Goal: Use online tool/utility: Utilize a website feature to perform a specific function

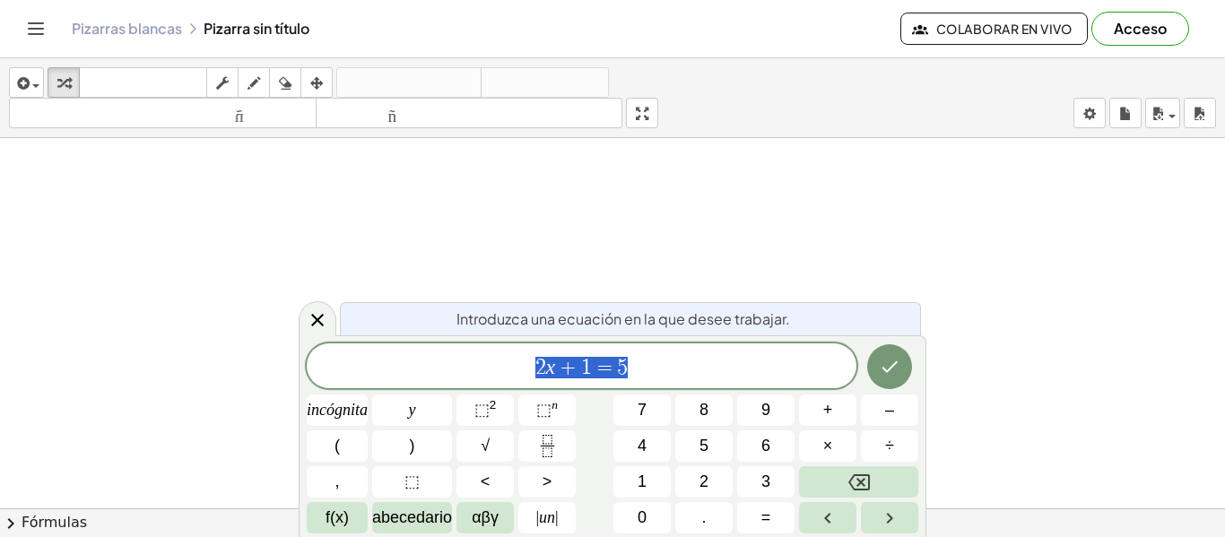
scroll to position [359, 0]
click at [325, 323] on icon at bounding box center [318, 320] width 22 height 22
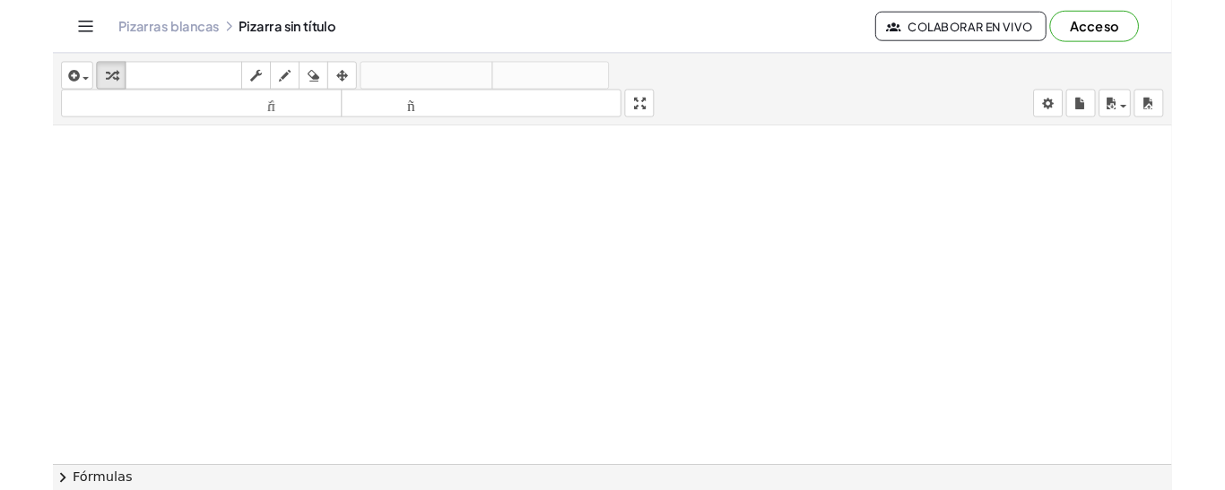
scroll to position [0, 0]
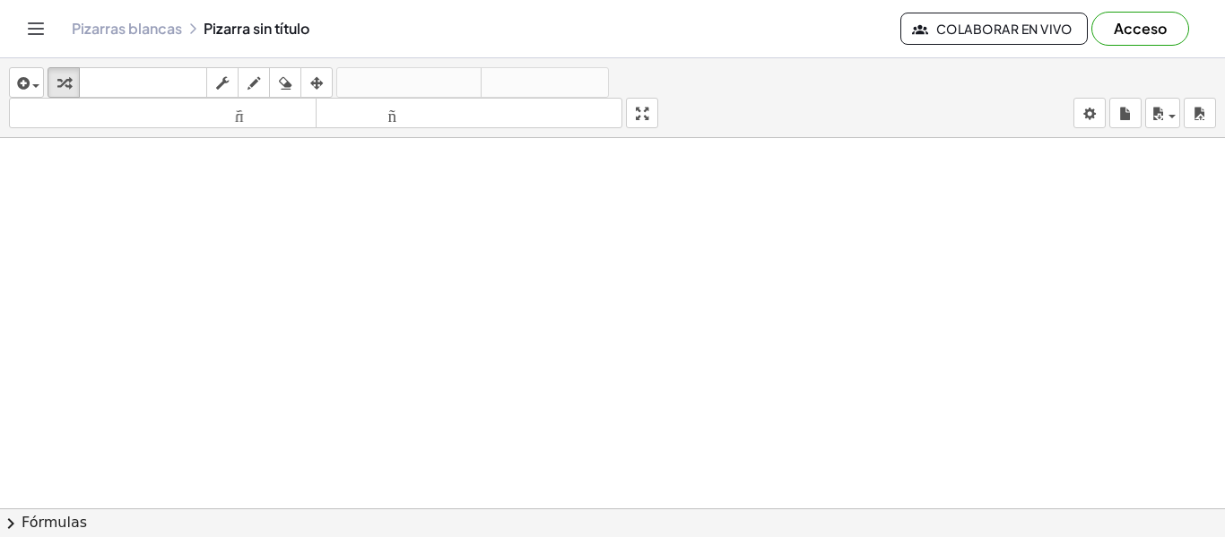
drag, startPoint x: 121, startPoint y: 258, endPoint x: 186, endPoint y: 288, distance: 71.0
click at [177, 299] on div at bounding box center [612, 508] width 1225 height 740
click at [371, 264] on div at bounding box center [612, 508] width 1225 height 740
drag, startPoint x: 453, startPoint y: 282, endPoint x: 630, endPoint y: 228, distance: 185.7
click at [561, 265] on div at bounding box center [612, 508] width 1225 height 740
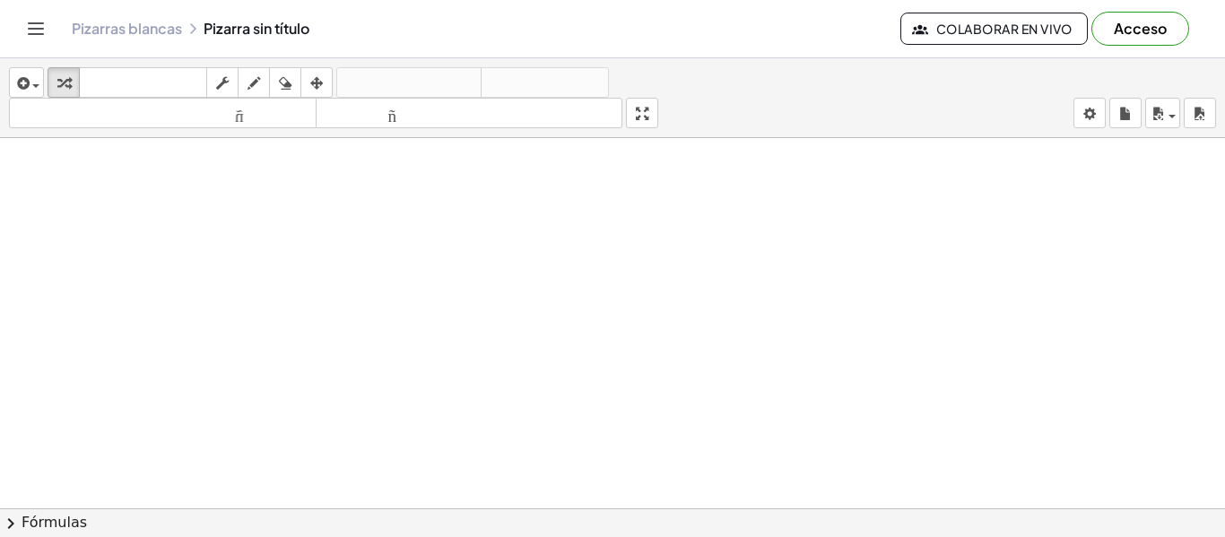
click at [111, 35] on font "Pizarras blancas" at bounding box center [127, 28] width 110 height 19
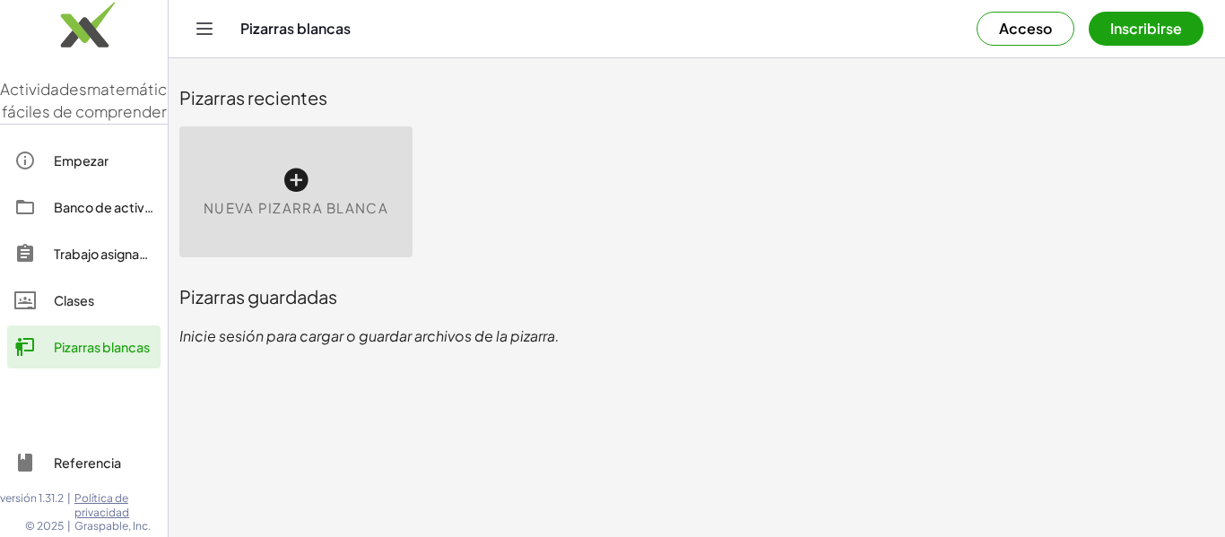
click at [287, 178] on icon at bounding box center [295, 180] width 29 height 29
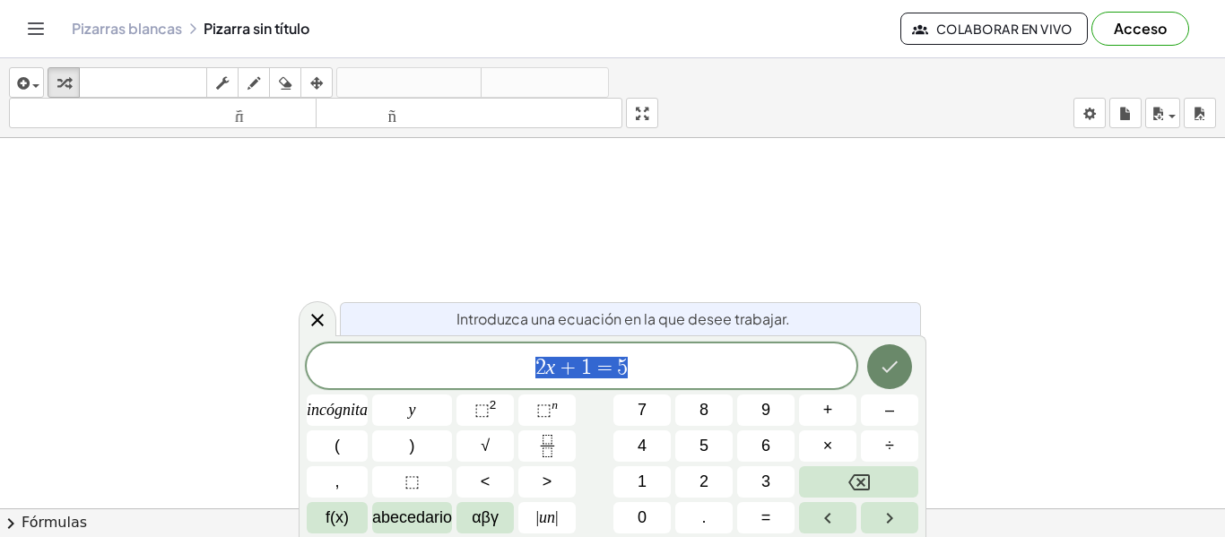
click at [908, 370] on button "Hecho" at bounding box center [889, 366] width 45 height 45
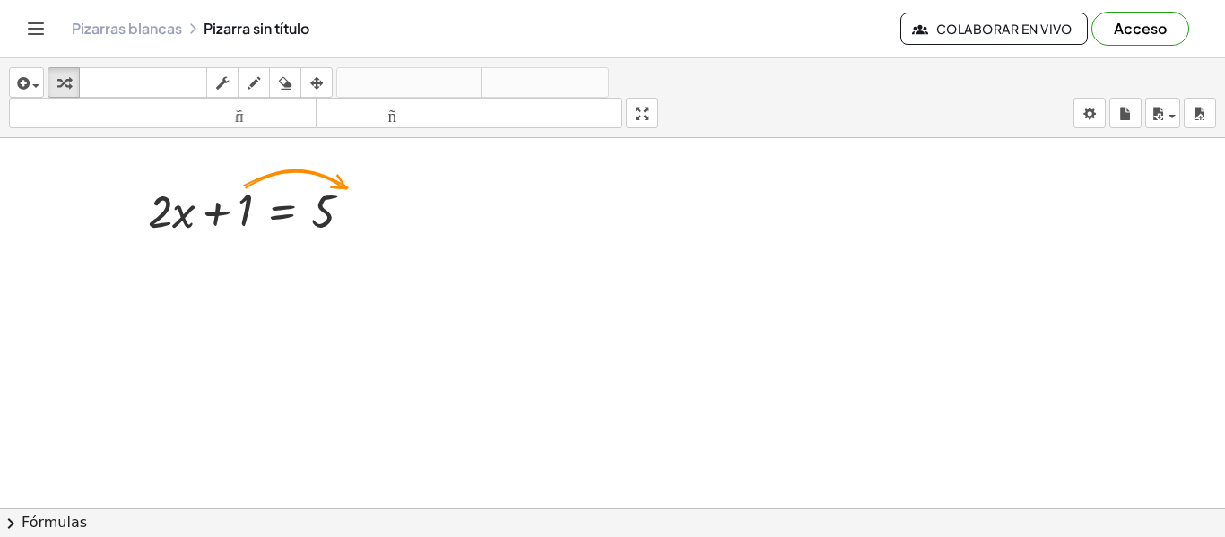
drag, startPoint x: 152, startPoint y: 318, endPoint x: 343, endPoint y: 302, distance: 192.5
click at [334, 325] on div at bounding box center [612, 521] width 1225 height 766
drag, startPoint x: 250, startPoint y: 214, endPoint x: 363, endPoint y: 213, distance: 113.0
click at [363, 213] on div at bounding box center [257, 209] width 237 height 61
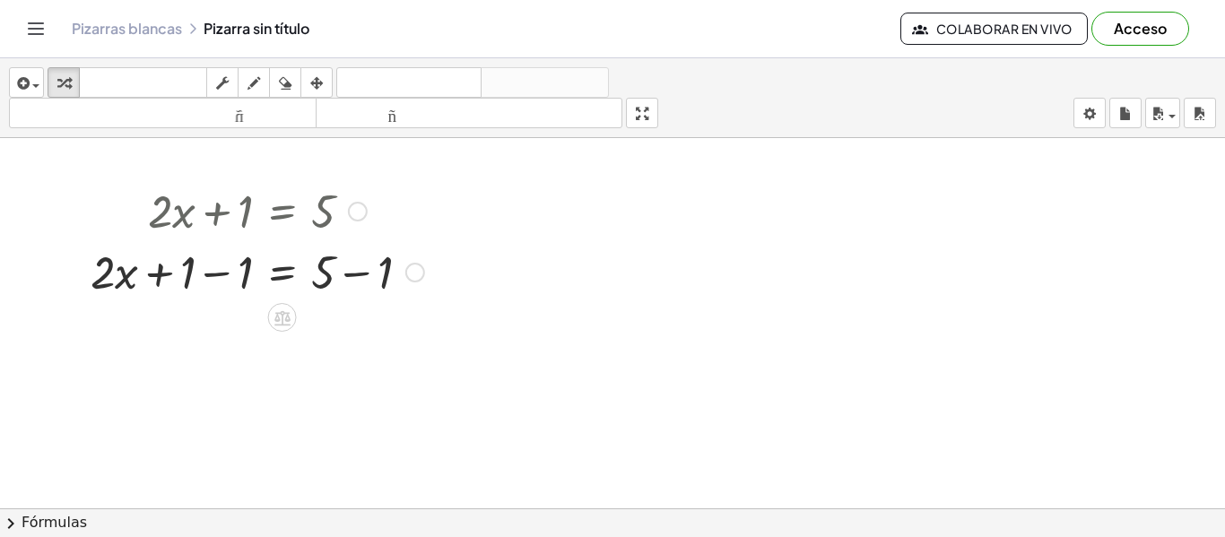
click at [281, 279] on div at bounding box center [257, 270] width 351 height 61
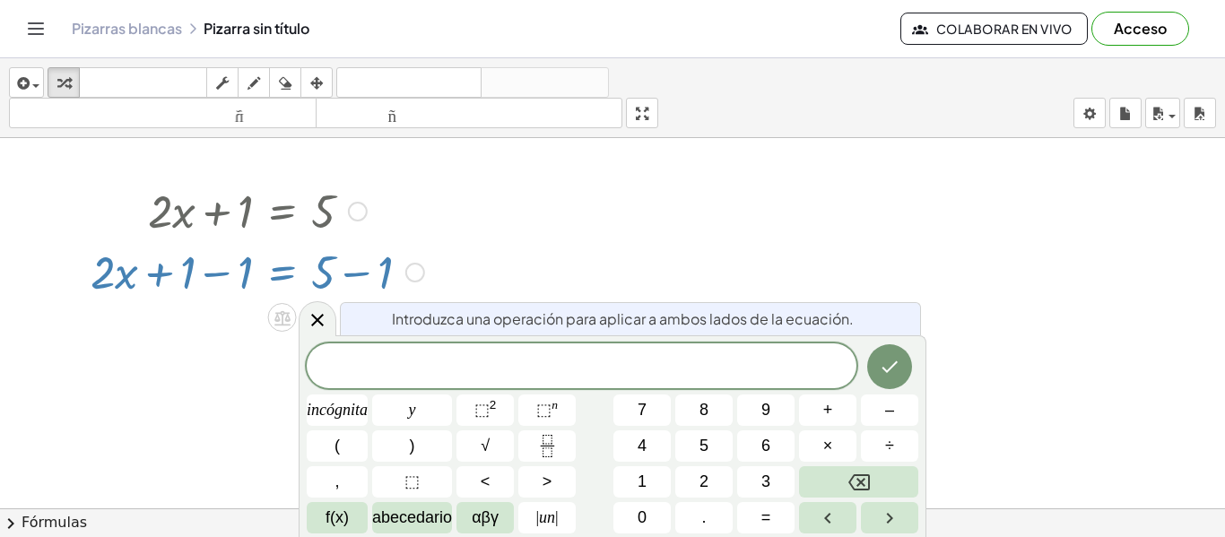
click at [307, 315] on div at bounding box center [318, 318] width 38 height 35
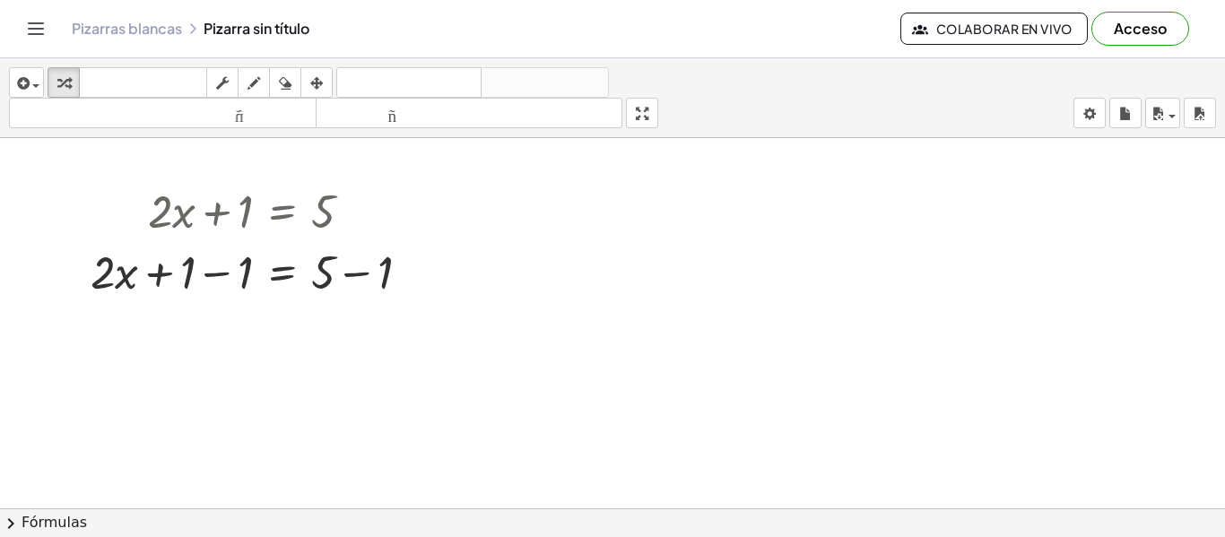
drag, startPoint x: 76, startPoint y: 363, endPoint x: 353, endPoint y: 463, distance: 294.3
click at [353, 463] on div at bounding box center [612, 521] width 1225 height 766
drag, startPoint x: 344, startPoint y: 429, endPoint x: 355, endPoint y: 385, distance: 45.2
click at [353, 392] on div at bounding box center [612, 521] width 1225 height 766
drag, startPoint x: 368, startPoint y: 389, endPoint x: 359, endPoint y: 358, distance: 32.6
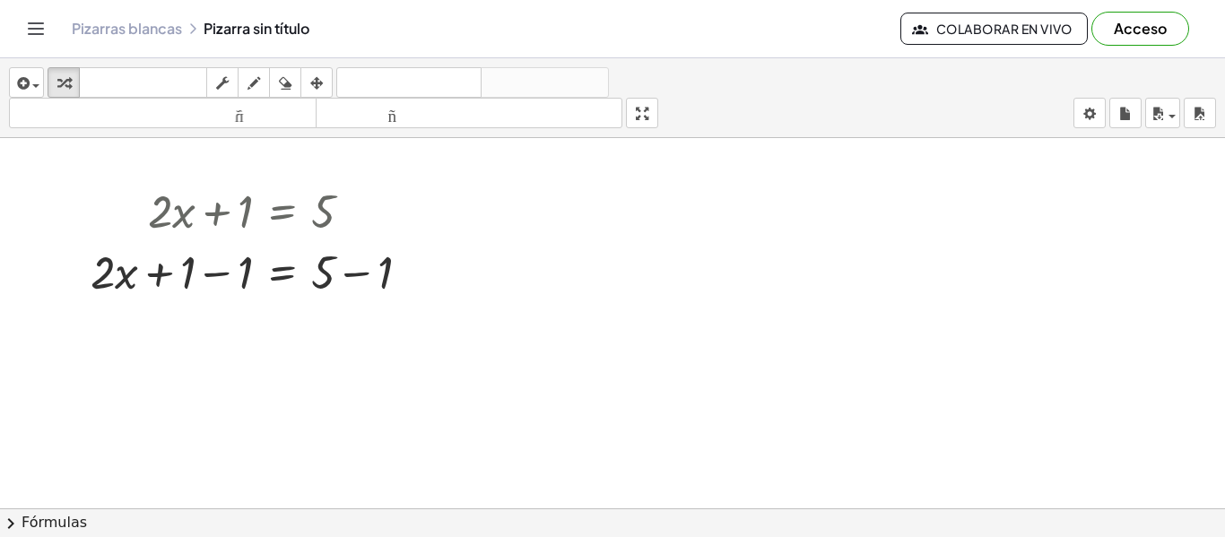
click at [368, 389] on div at bounding box center [612, 521] width 1225 height 766
drag, startPoint x: 250, startPoint y: 89, endPoint x: 231, endPoint y: 156, distance: 69.8
click at [250, 88] on icon "button" at bounding box center [253, 84] width 13 height 22
drag, startPoint x: 203, startPoint y: 365, endPoint x: 335, endPoint y: 368, distance: 132.7
click at [338, 379] on div at bounding box center [612, 521] width 1225 height 766
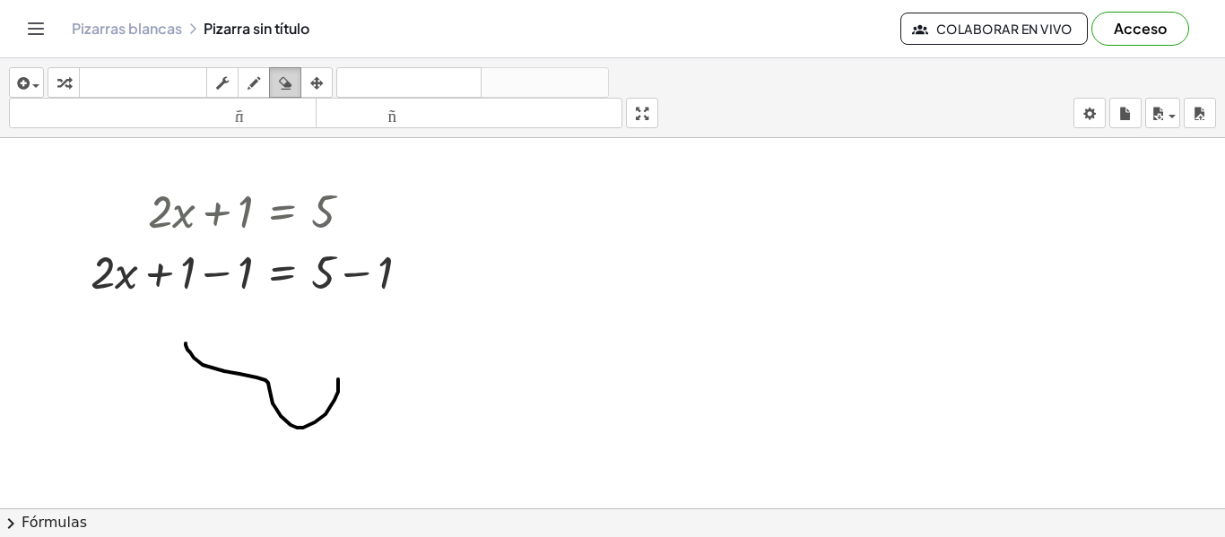
click at [281, 83] on icon "button" at bounding box center [285, 84] width 13 height 22
click at [244, 218] on div at bounding box center [612, 521] width 1225 height 766
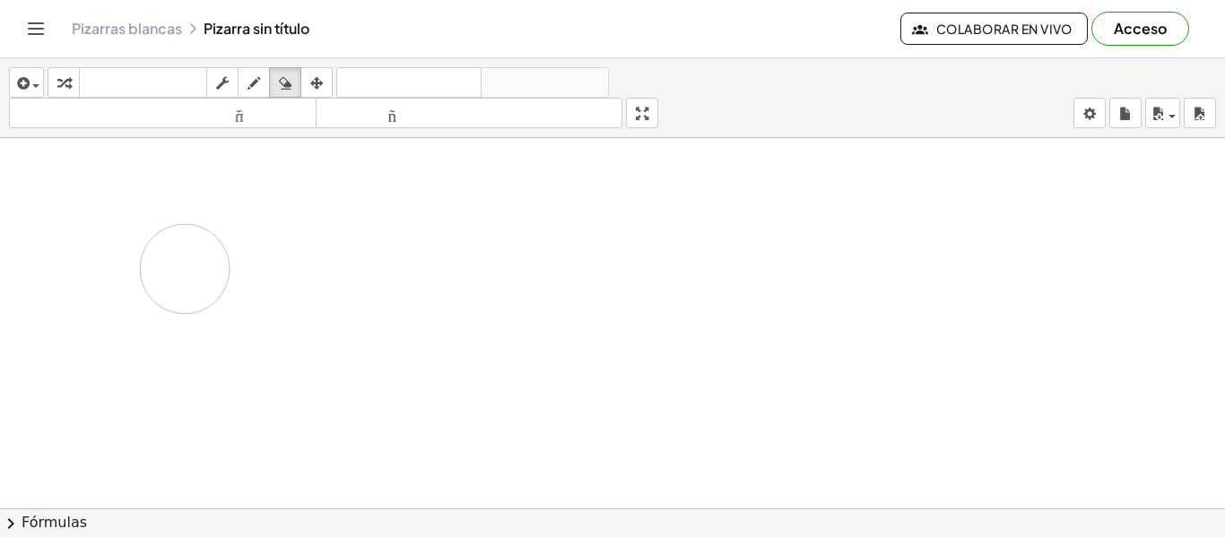
drag, startPoint x: 218, startPoint y: 208, endPoint x: 150, endPoint y: 252, distance: 81.1
click at [151, 259] on div at bounding box center [612, 521] width 1225 height 766
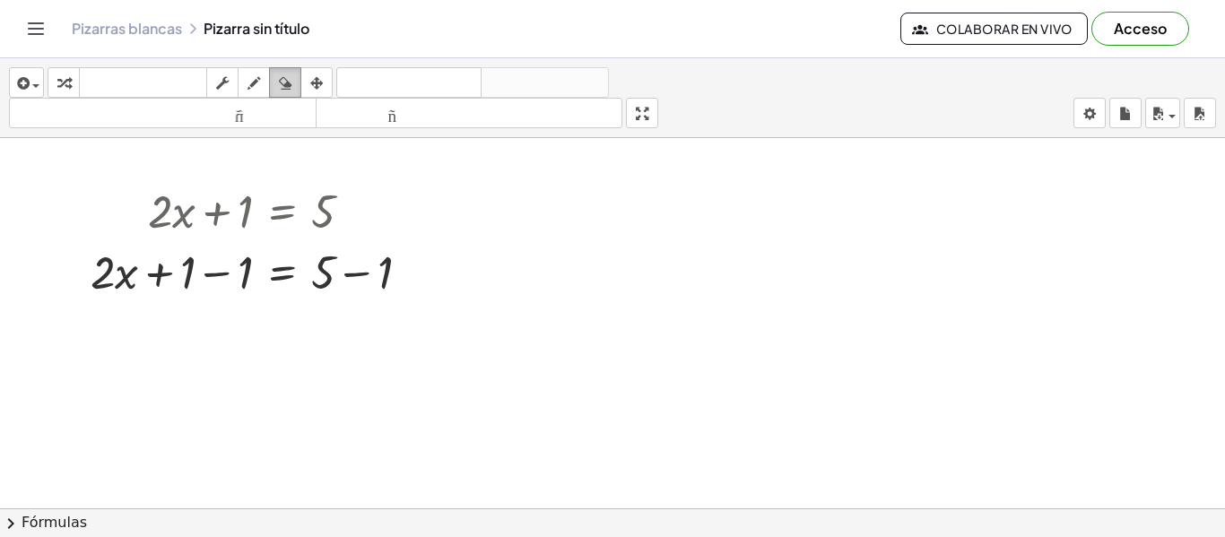
click at [291, 82] on icon "button" at bounding box center [285, 84] width 13 height 22
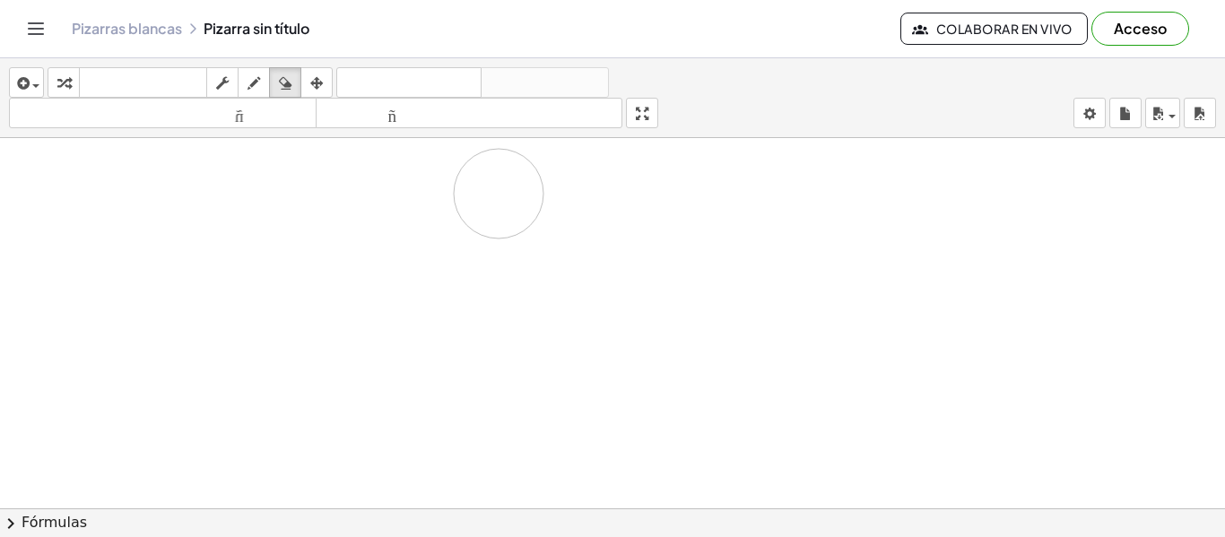
drag, startPoint x: 140, startPoint y: 249, endPoint x: 301, endPoint y: 212, distance: 165.5
click at [317, 211] on div at bounding box center [612, 521] width 1225 height 766
drag, startPoint x: 120, startPoint y: 247, endPoint x: 169, endPoint y: 279, distance: 58.4
click at [110, 279] on div at bounding box center [612, 521] width 1225 height 766
drag, startPoint x: 167, startPoint y: 245, endPoint x: 125, endPoint y: 227, distance: 45.8
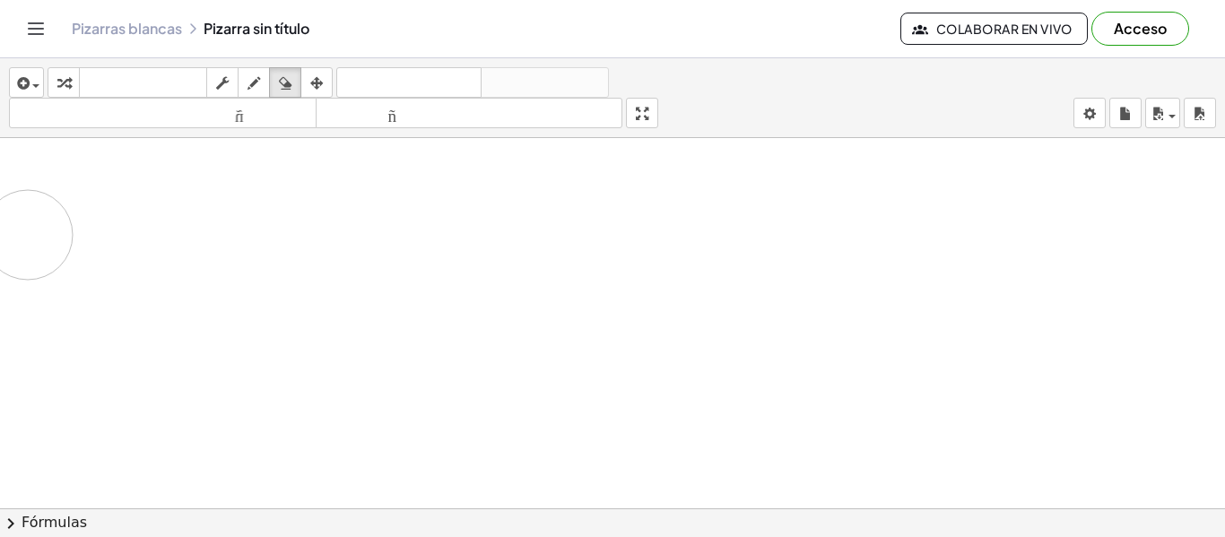
click at [138, 215] on div at bounding box center [612, 521] width 1225 height 766
drag, startPoint x: 56, startPoint y: 244, endPoint x: 178, endPoint y: 272, distance: 125.9
click at [139, 272] on div at bounding box center [612, 521] width 1225 height 766
drag, startPoint x: 28, startPoint y: 281, endPoint x: 322, endPoint y: 193, distance: 306.9
click at [329, 243] on div at bounding box center [612, 521] width 1225 height 766
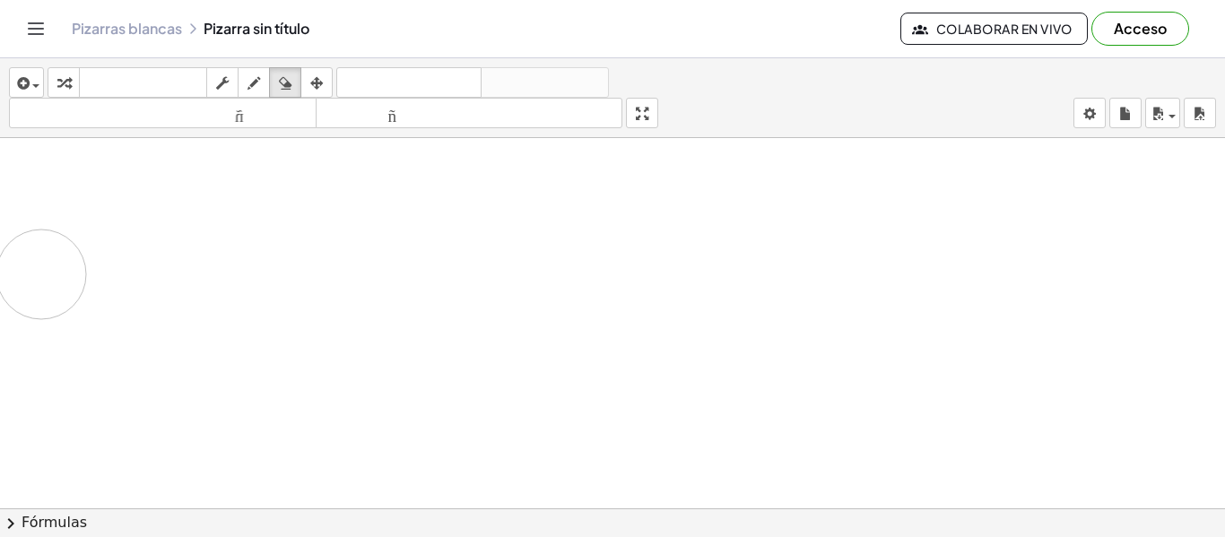
drag, startPoint x: 9, startPoint y: 305, endPoint x: 164, endPoint y: 280, distance: 157.1
click at [164, 280] on div at bounding box center [612, 521] width 1225 height 766
drag, startPoint x: 159, startPoint y: 332, endPoint x: 245, endPoint y: 204, distance: 153.7
click at [245, 204] on div at bounding box center [612, 521] width 1225 height 766
drag, startPoint x: 224, startPoint y: 225, endPoint x: 360, endPoint y: 268, distance: 142.9
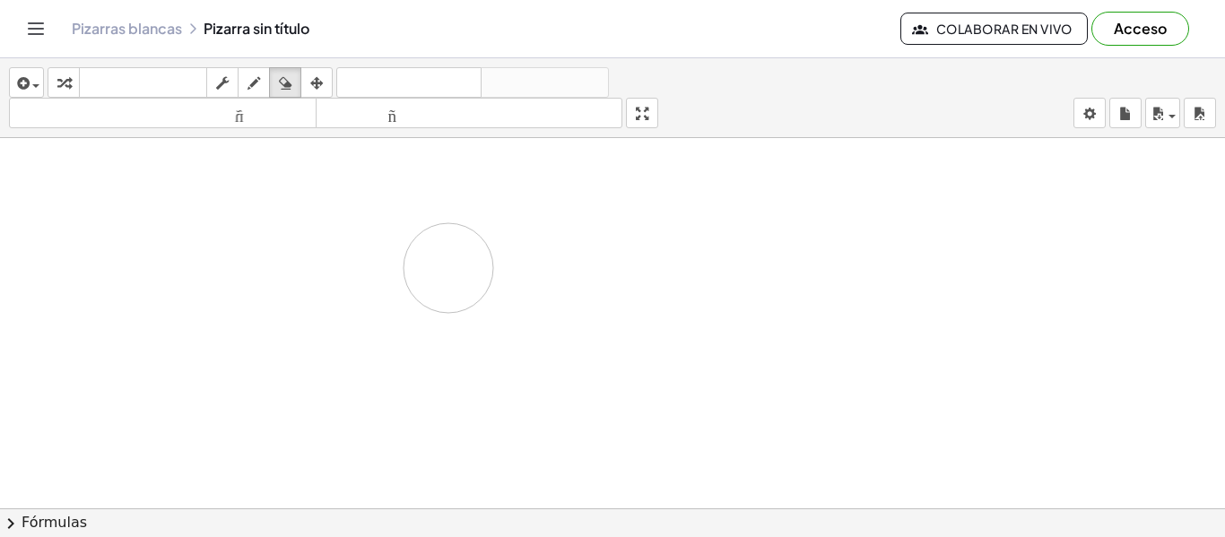
click at [402, 268] on div at bounding box center [612, 521] width 1225 height 766
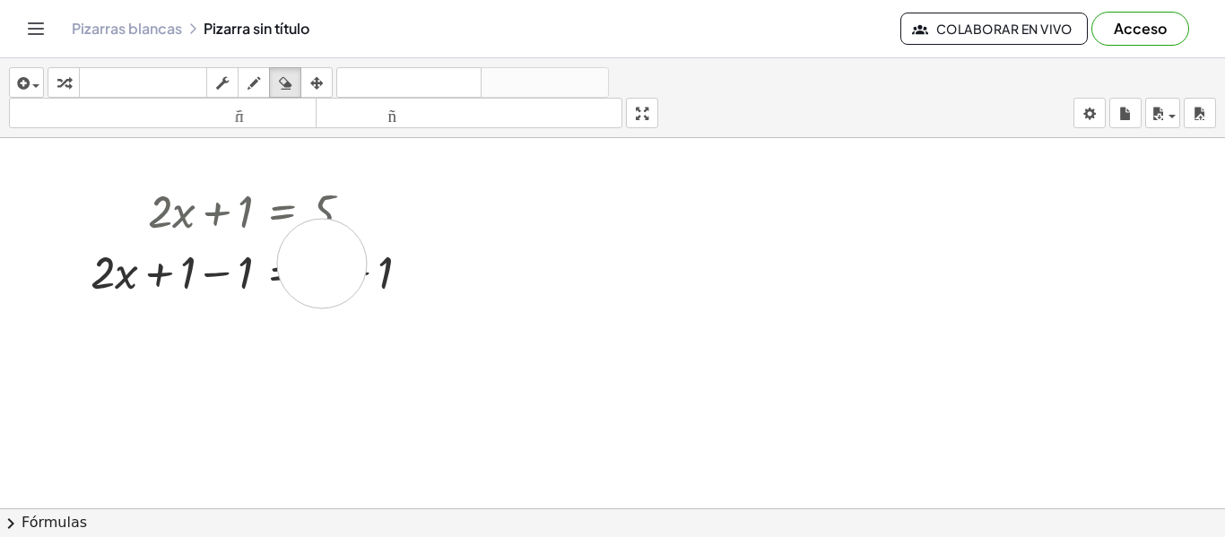
click at [322, 264] on div at bounding box center [612, 521] width 1225 height 766
click at [250, 273] on div at bounding box center [612, 521] width 1225 height 766
drag, startPoint x: 197, startPoint y: 240, endPoint x: 201, endPoint y: 231, distance: 9.7
click at [197, 237] on div at bounding box center [612, 521] width 1225 height 766
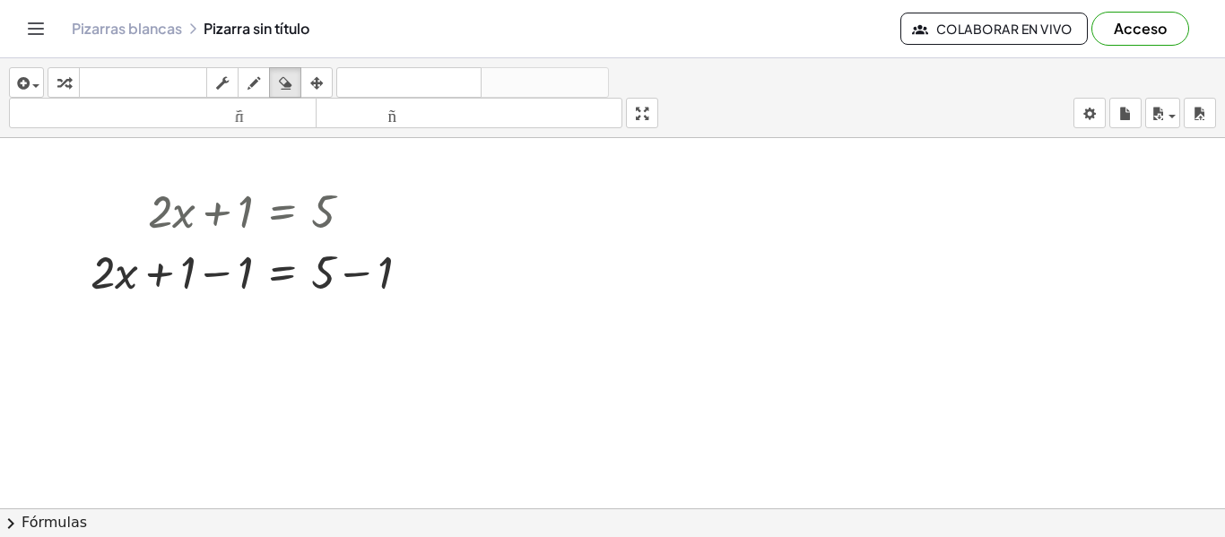
click at [203, 230] on div at bounding box center [612, 521] width 1225 height 766
drag, startPoint x: 203, startPoint y: 230, endPoint x: 178, endPoint y: 228, distance: 24.4
click at [207, 225] on div at bounding box center [612, 521] width 1225 height 766
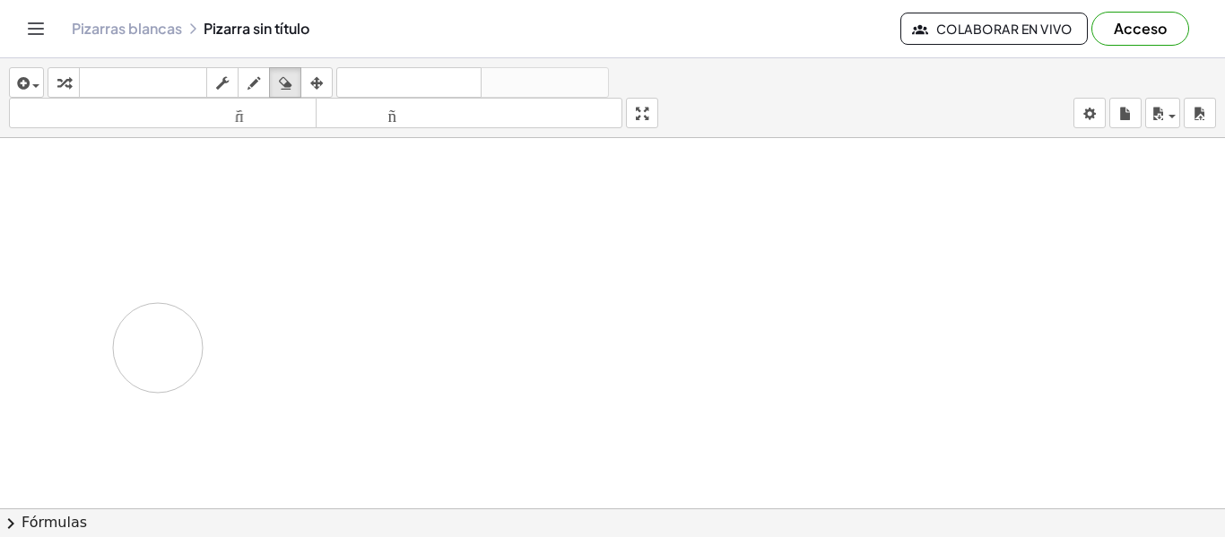
drag, startPoint x: 178, startPoint y: 228, endPoint x: 334, endPoint y: 238, distance: 156.3
click at [400, 313] on div at bounding box center [612, 521] width 1225 height 766
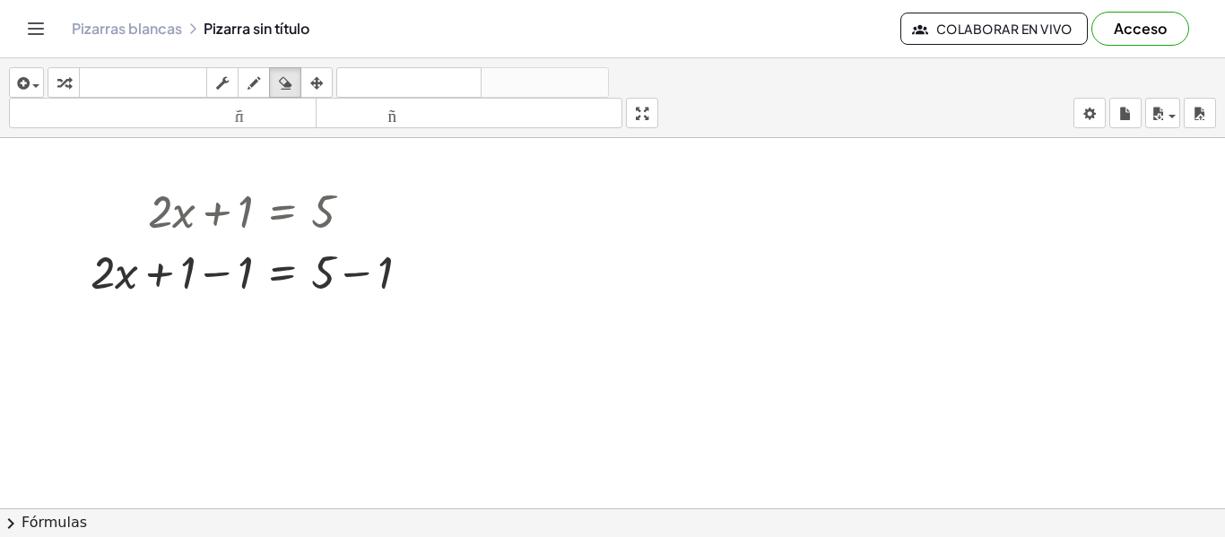
click at [154, 32] on font "Pizarras blancas" at bounding box center [127, 28] width 110 height 19
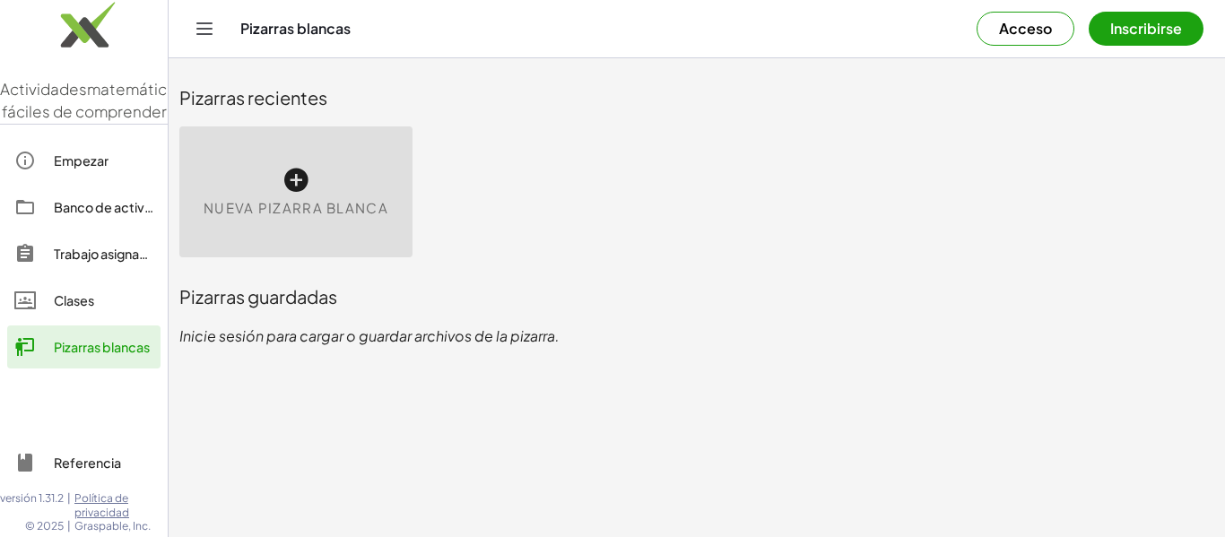
click at [282, 178] on icon at bounding box center [295, 180] width 29 height 29
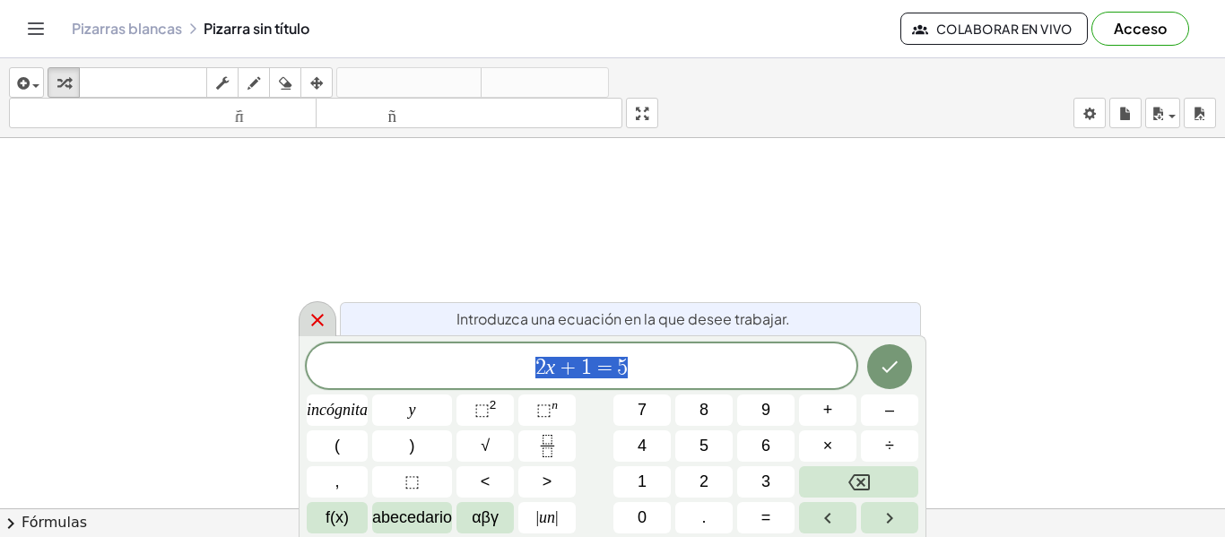
click at [323, 311] on icon at bounding box center [318, 320] width 22 height 22
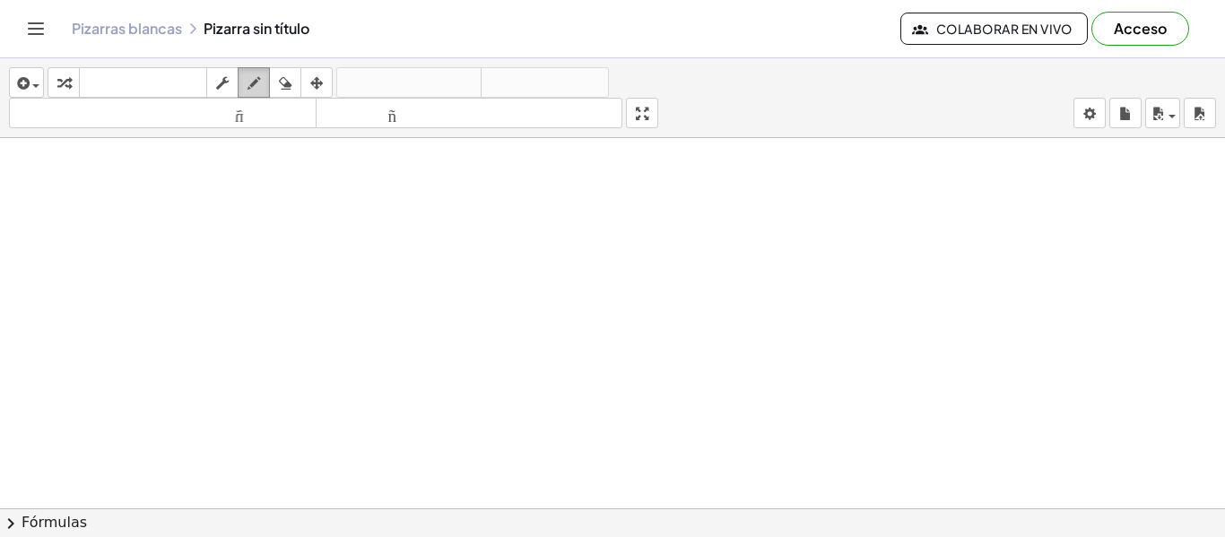
click at [262, 82] on div "button" at bounding box center [253, 83] width 23 height 22
drag, startPoint x: 258, startPoint y: 236, endPoint x: 342, endPoint y: 195, distance: 93.4
click at [310, 276] on div at bounding box center [612, 521] width 1225 height 766
click at [291, 86] on icon "button" at bounding box center [285, 84] width 13 height 22
drag, startPoint x: 238, startPoint y: 293, endPoint x: 328, endPoint y: 236, distance: 106.4
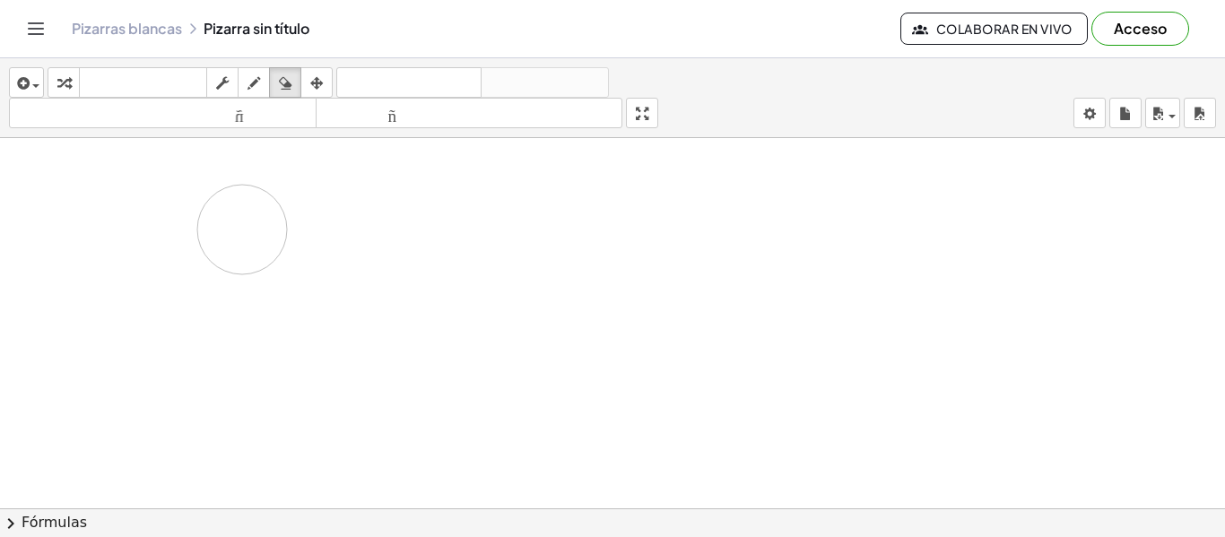
click at [337, 247] on div at bounding box center [612, 521] width 1225 height 766
click at [256, 83] on icon "button" at bounding box center [253, 84] width 13 height 22
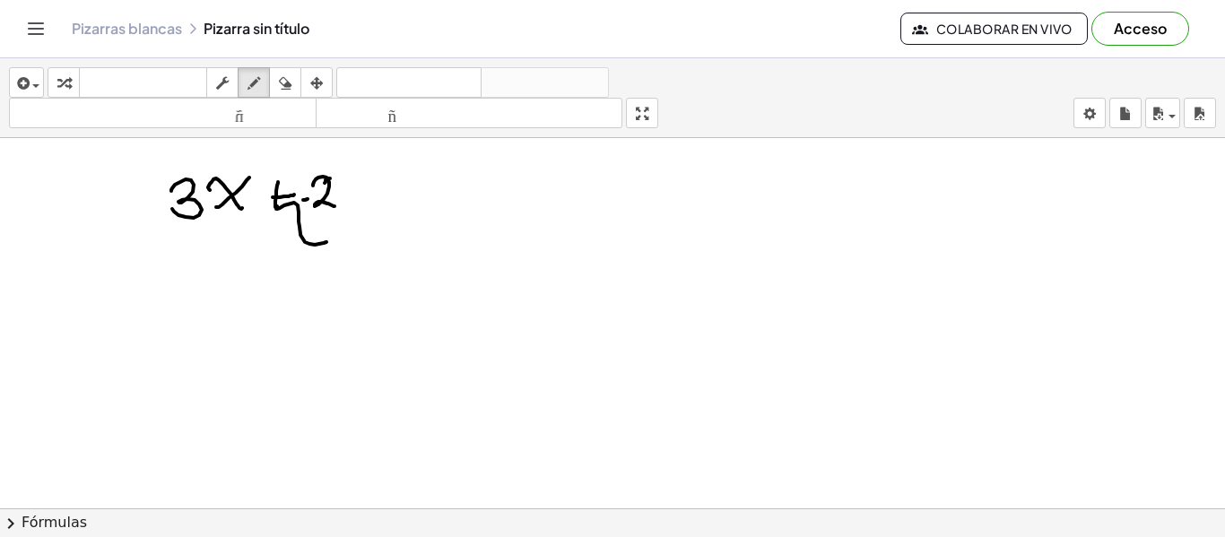
drag, startPoint x: 320, startPoint y: 200, endPoint x: 308, endPoint y: 194, distance: 13.2
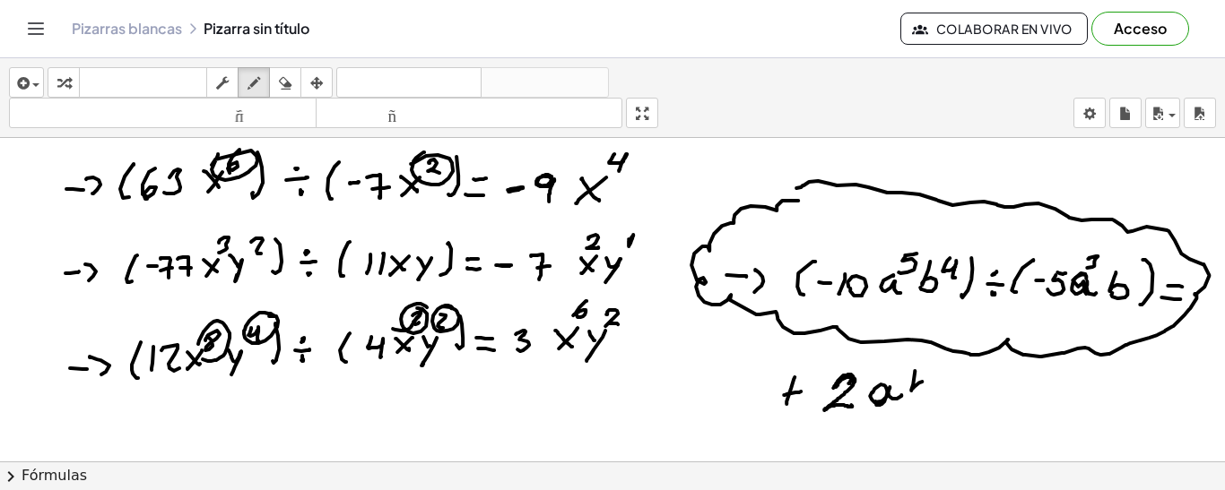
drag, startPoint x: 932, startPoint y: 391, endPoint x: 914, endPoint y: 397, distance: 19.0
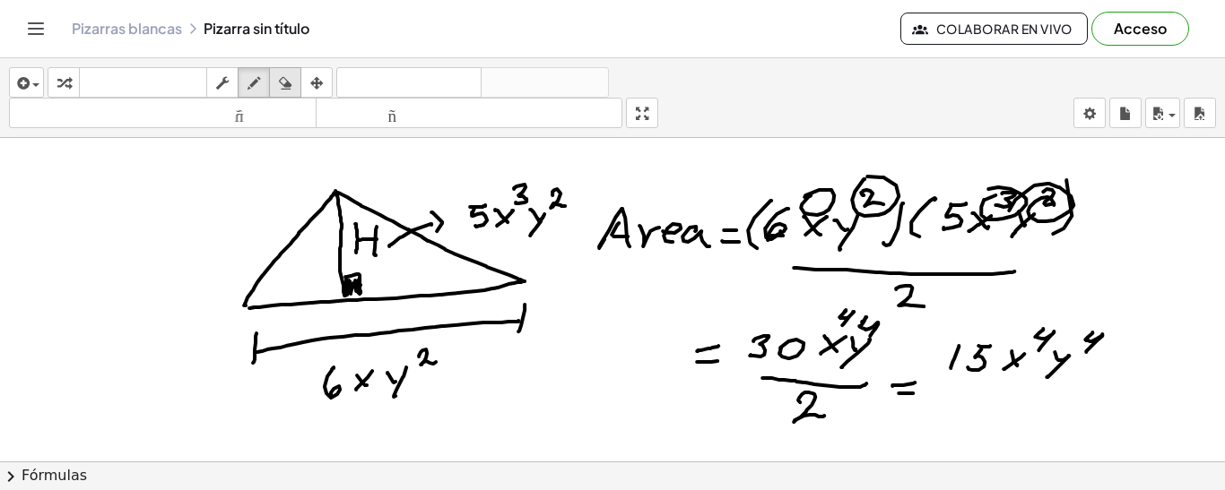
click at [295, 92] on div "button" at bounding box center [284, 83] width 23 height 22
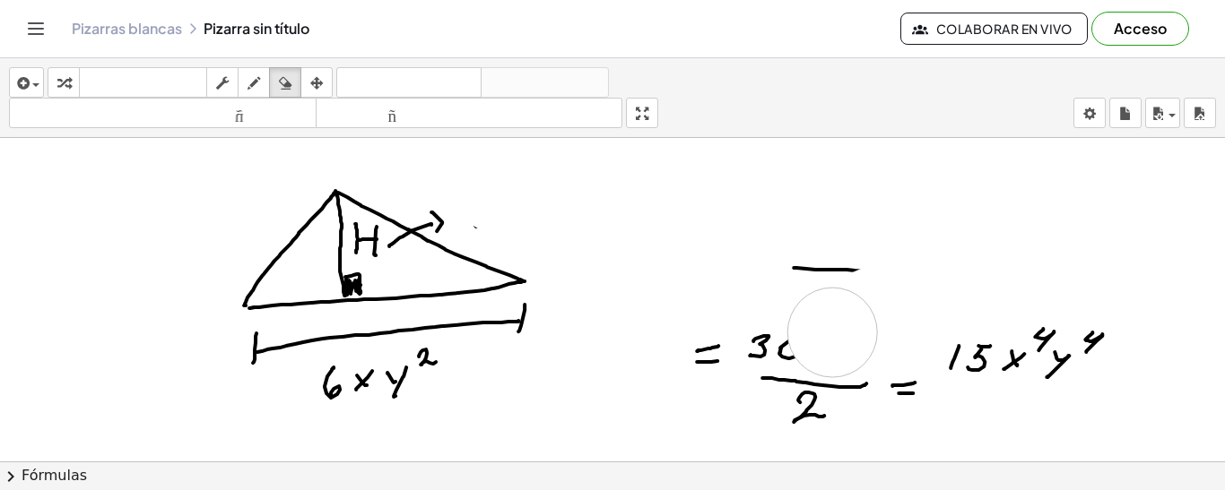
drag, startPoint x: 498, startPoint y: 186, endPoint x: 794, endPoint y: 314, distance: 322.9
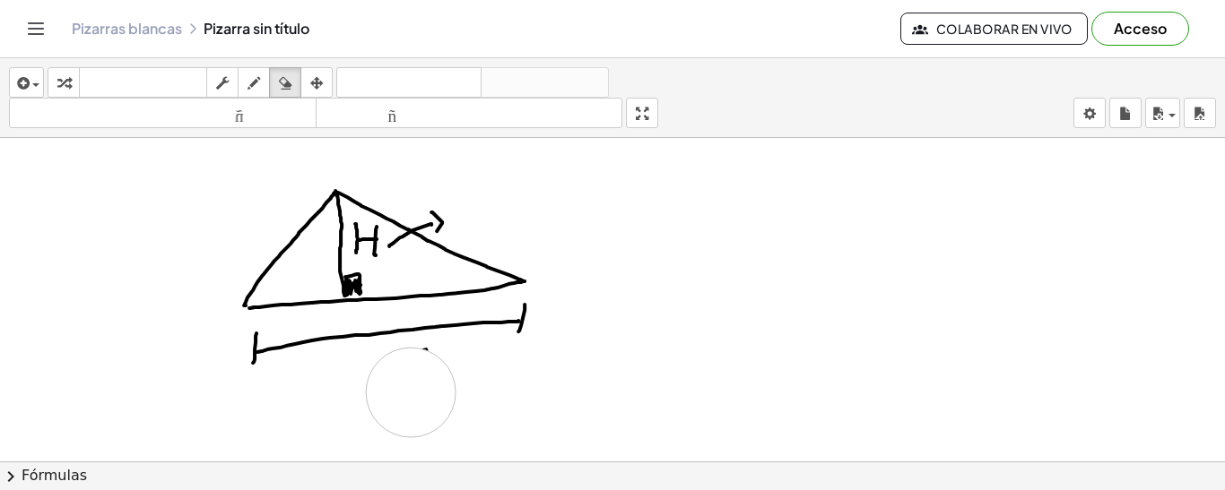
drag, startPoint x: 861, startPoint y: 274, endPoint x: 427, endPoint y: 390, distance: 449.0
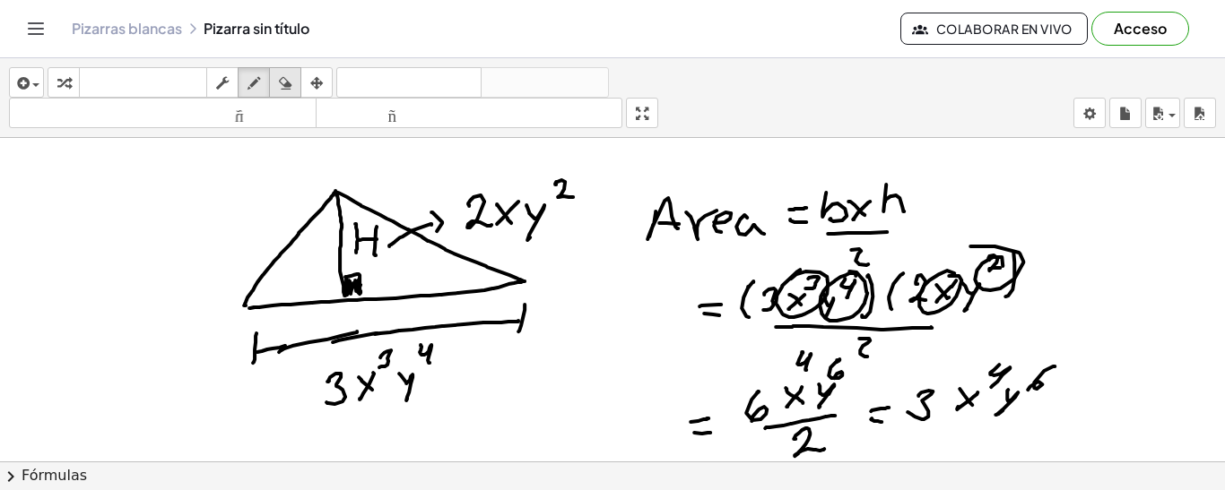
click at [281, 80] on icon "button" at bounding box center [285, 84] width 13 height 22
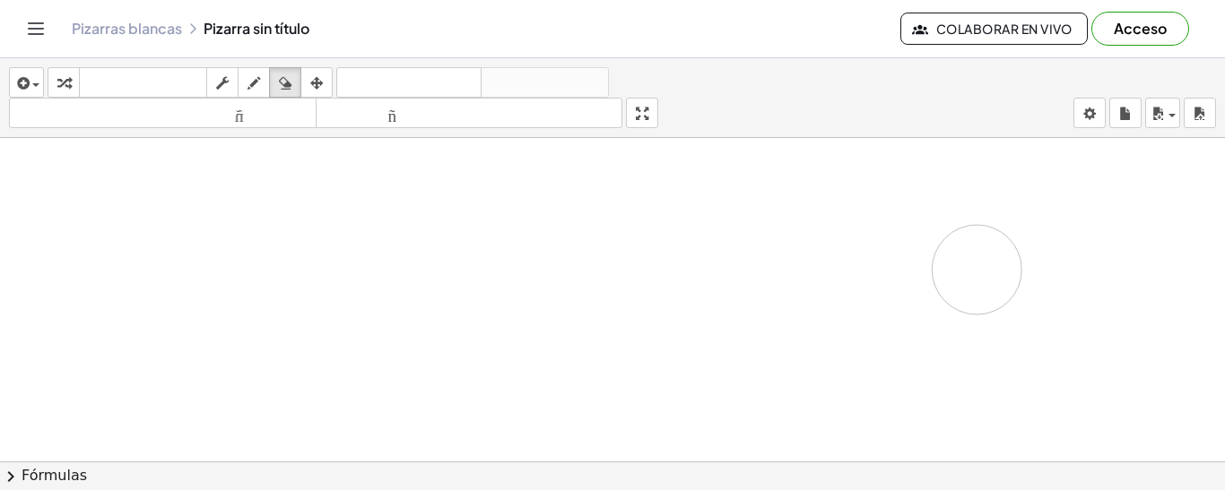
drag, startPoint x: 286, startPoint y: 307, endPoint x: 389, endPoint y: 209, distance: 142.7
